Goal: Find specific page/section: Find specific page/section

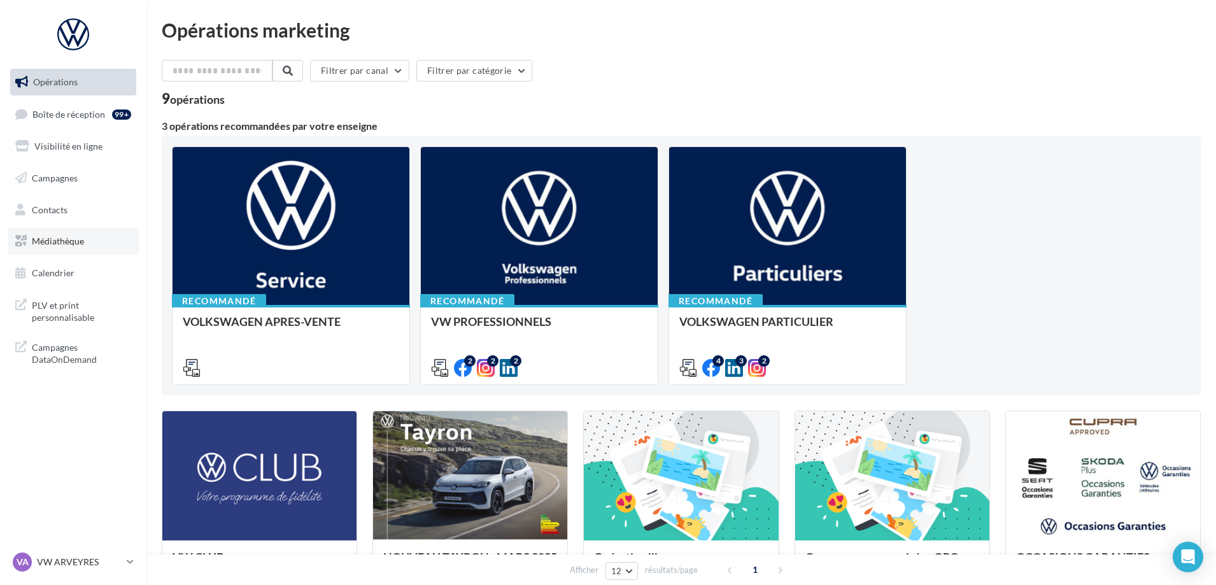
click at [45, 239] on span "Médiathèque" at bounding box center [58, 241] width 52 height 11
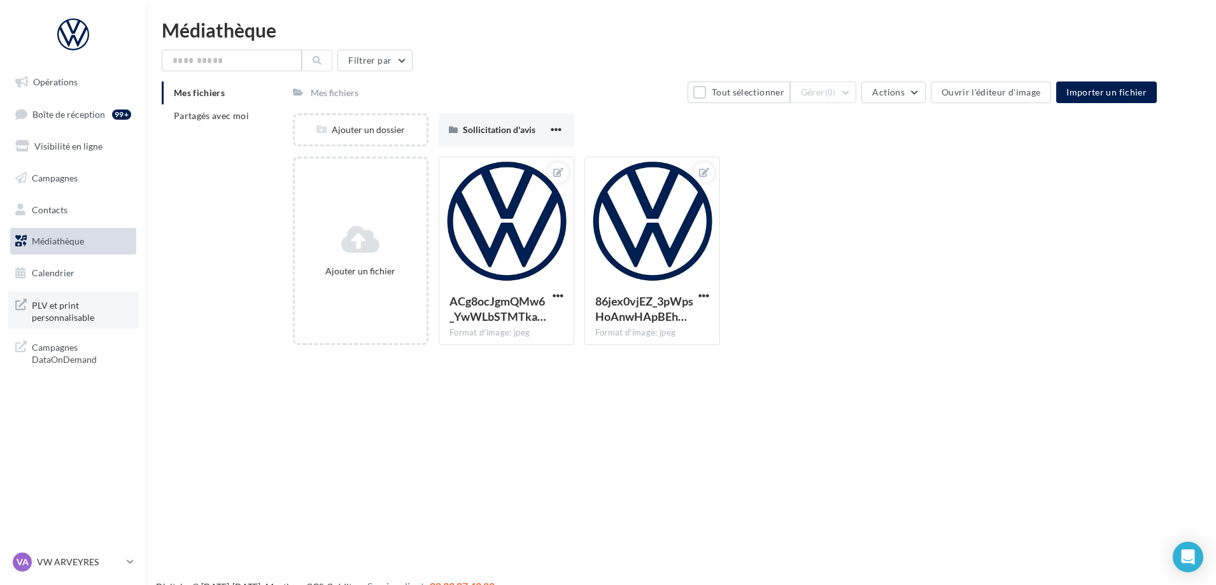
click at [88, 296] on link "PLV et print personnalisable" at bounding box center [73, 311] width 131 height 38
click at [70, 554] on div "VA VW ARVEYRES vw-arv-del" at bounding box center [67, 561] width 109 height 19
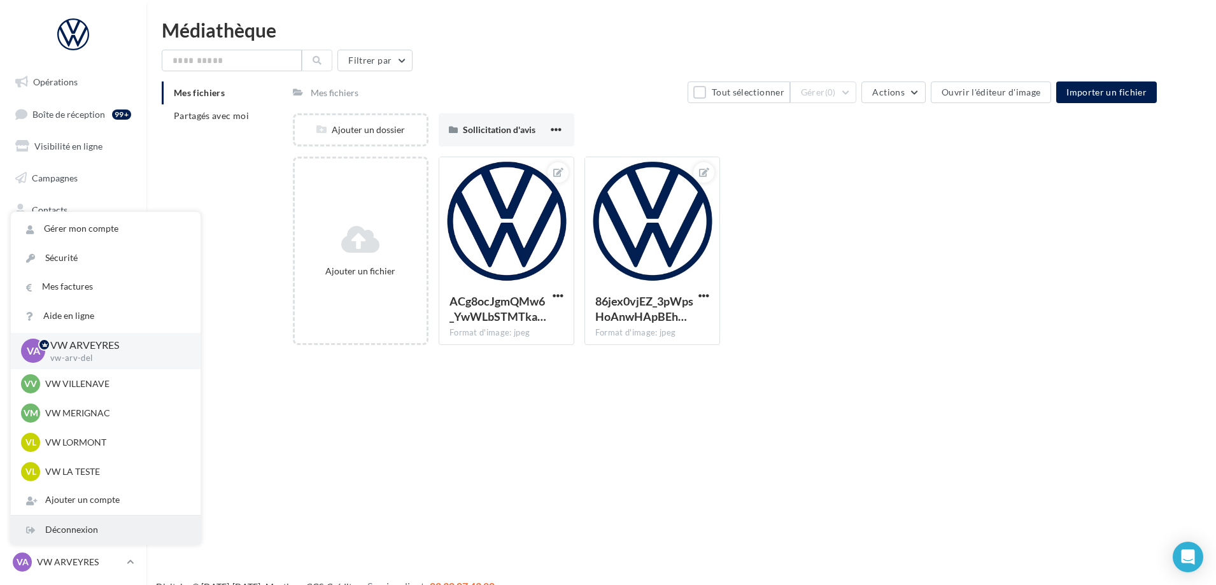
click at [81, 529] on div "Déconnexion" at bounding box center [106, 530] width 190 height 29
